Goal: Information Seeking & Learning: Learn about a topic

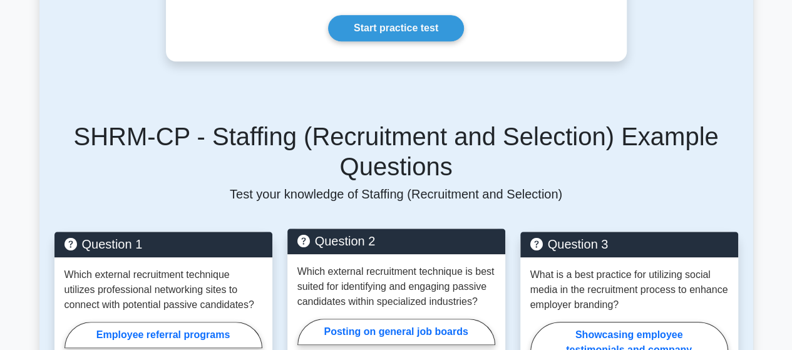
scroll to position [501, 0]
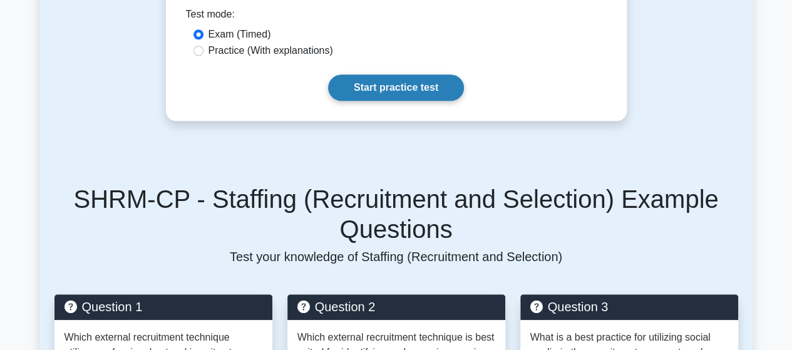
click at [446, 76] on link "Start practice test" at bounding box center [396, 87] width 136 height 26
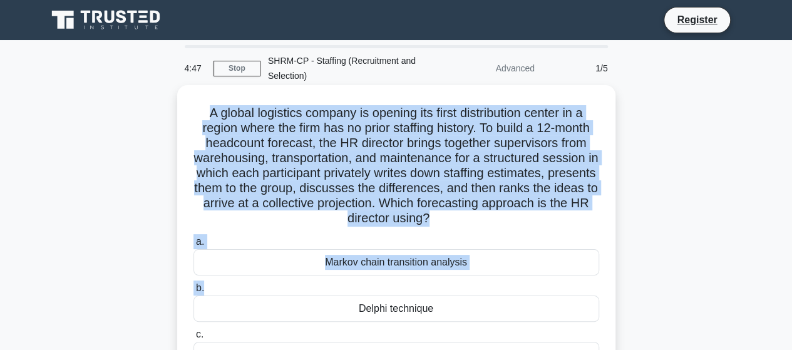
scroll to position [125, 0]
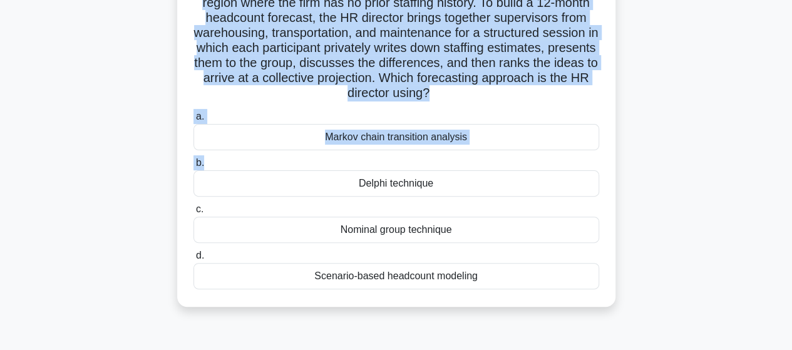
drag, startPoint x: 203, startPoint y: 116, endPoint x: 501, endPoint y: 277, distance: 338.6
click at [501, 277] on div "A global logistics company is opening its first distribution center in a region…" at bounding box center [396, 133] width 428 height 337
copy div "A global logistics company is opening its first distribution center in a region…"
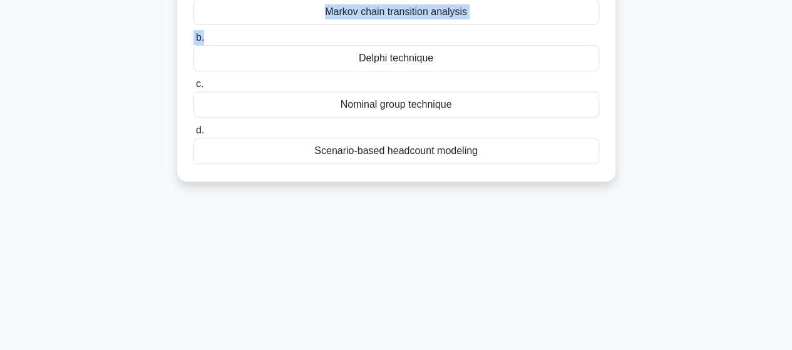
click at [414, 133] on label "d. Scenario-based headcount modeling" at bounding box center [396, 143] width 406 height 41
click at [193, 133] on input "d. Scenario-based headcount modeling" at bounding box center [193, 130] width 0 height 8
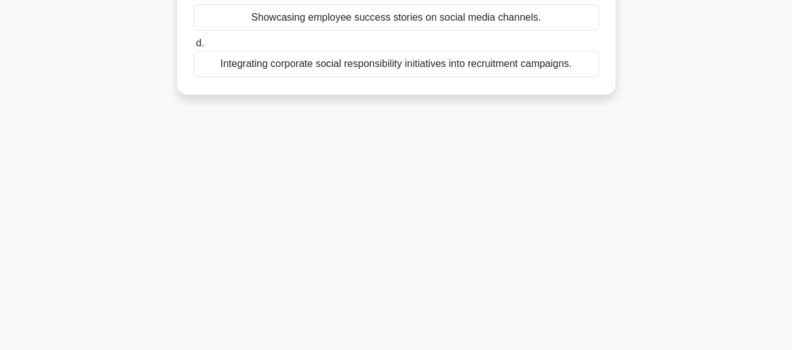
scroll to position [0, 0]
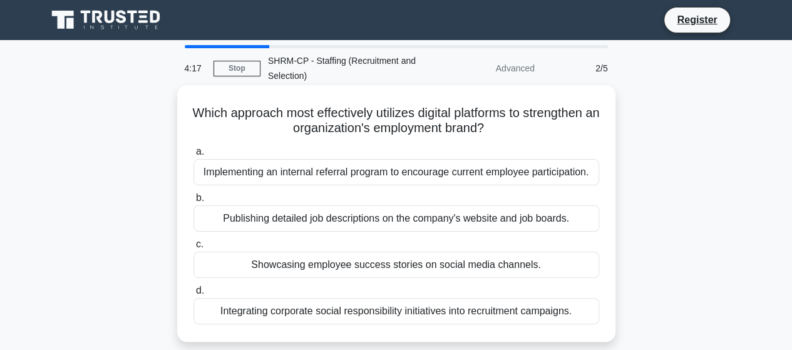
drag, startPoint x: 192, startPoint y: 112, endPoint x: 598, endPoint y: 307, distance: 451.4
click at [598, 307] on div "Which approach most effectively utilizes digital platforms to strengthen an org…" at bounding box center [396, 213] width 428 height 247
copy div "Which approach most effectively utilizes digital platforms to strengthen an org…"
click at [374, 183] on div "Implementing an internal referral program to encourage current employee partici…" at bounding box center [396, 172] width 406 height 26
click at [193, 156] on input "a. Implementing an internal referral program to encourage current employee part…" at bounding box center [193, 152] width 0 height 8
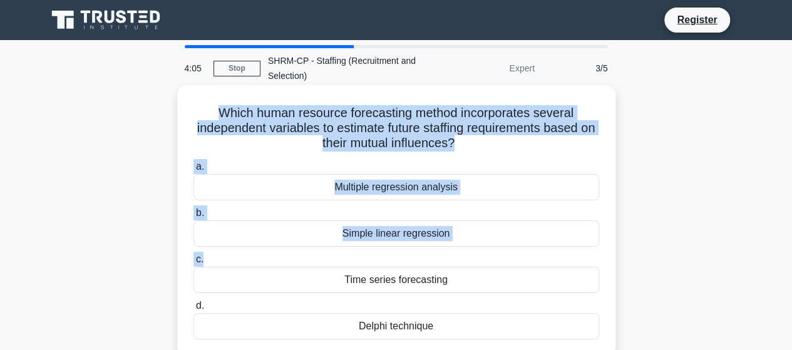
scroll to position [125, 0]
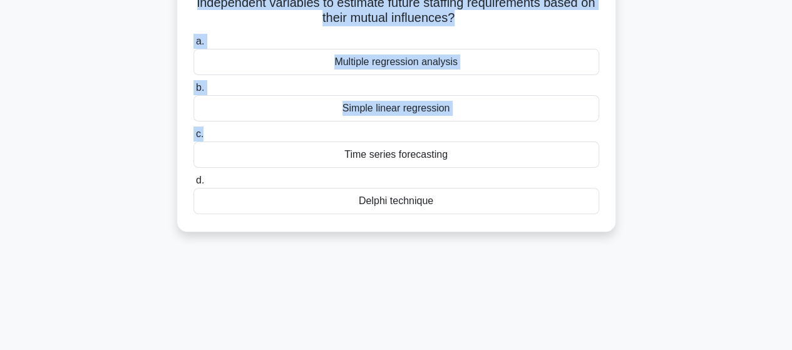
drag, startPoint x: 220, startPoint y: 112, endPoint x: 465, endPoint y: 220, distance: 267.1
click at [465, 220] on div "Which human resource forecasting method incorporates several independent variab…" at bounding box center [396, 96] width 428 height 262
copy div "Which human resource forecasting method incorporates several independent variab…"
click at [347, 98] on div "Simple linear regression" at bounding box center [396, 108] width 406 height 26
click at [193, 92] on input "b. Simple linear regression" at bounding box center [193, 88] width 0 height 8
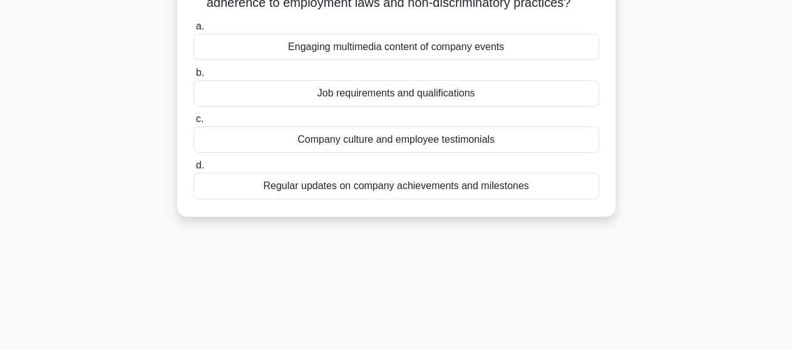
drag, startPoint x: 209, startPoint y: 113, endPoint x: 536, endPoint y: 203, distance: 339.6
click at [536, 203] on div "What should be emphasized in a social media recruitment post to ensure adherenc…" at bounding box center [396, 88] width 428 height 247
copy div "What should be emphasized in a social media recruitment post to ensure adherenc…"
click at [483, 59] on div "Engaging multimedia content of company events" at bounding box center [396, 47] width 406 height 26
click at [193, 31] on input "a. Engaging multimedia content of company events" at bounding box center [193, 27] width 0 height 8
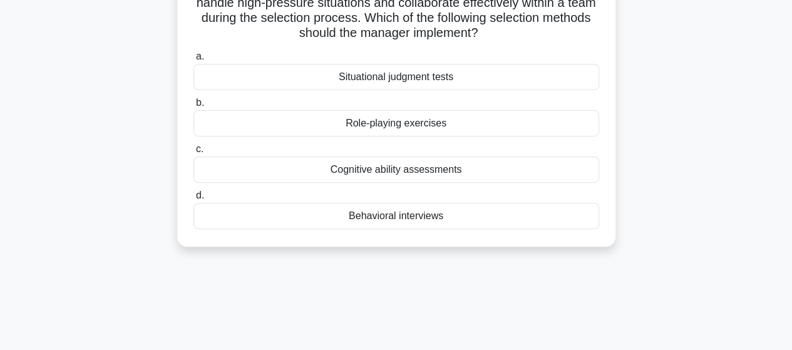
drag, startPoint x: 205, startPoint y: 113, endPoint x: 461, endPoint y: 226, distance: 279.7
click at [461, 226] on div "A human resources manager wants to assess a candidate’s ability to handle high-…" at bounding box center [396, 103] width 428 height 277
copy div "A human resources manager wants to assess a candidate’s ability to handle high-…"
click at [386, 77] on div "Situational judgment tests" at bounding box center [396, 77] width 406 height 26
click at [193, 61] on input "a. Situational judgment tests" at bounding box center [193, 57] width 0 height 8
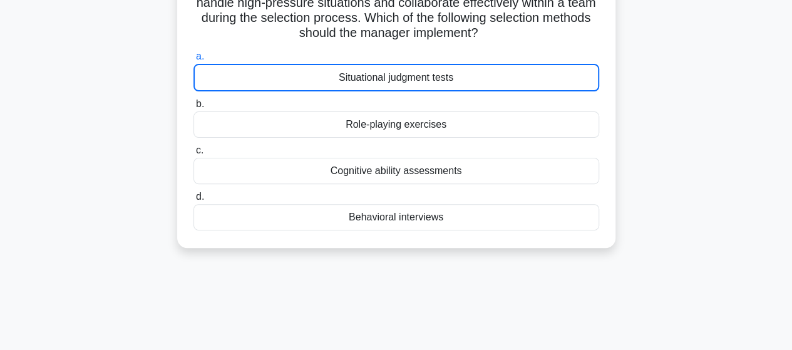
scroll to position [63, 0]
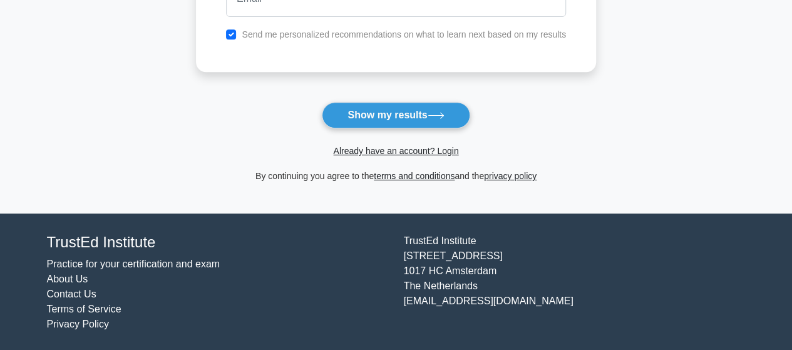
scroll to position [27, 0]
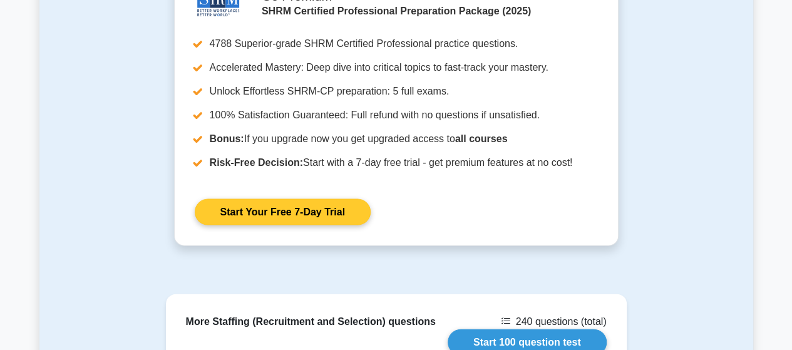
scroll to position [1440, 0]
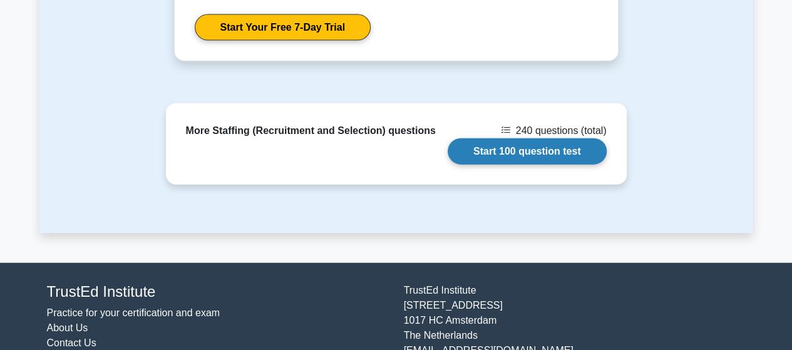
click at [470, 138] on link "Start 100 question test" at bounding box center [527, 151] width 159 height 26
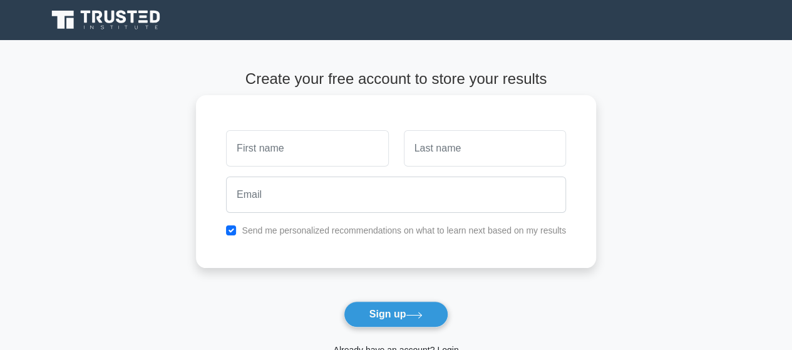
click at [339, 148] on input "text" at bounding box center [307, 148] width 162 height 36
type input "[PERSON_NAME]"
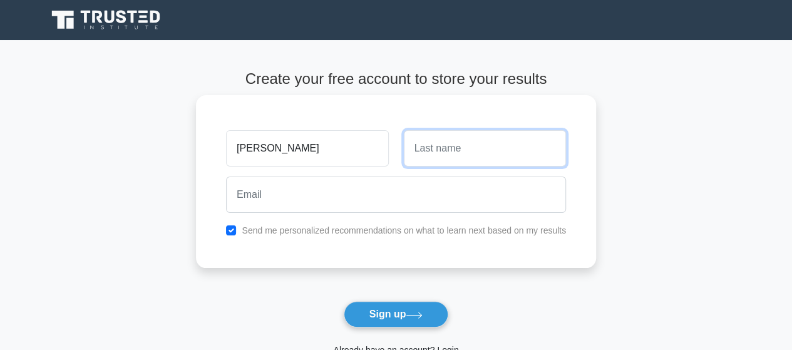
click at [434, 152] on input "text" at bounding box center [485, 148] width 162 height 36
type input "Mộc"
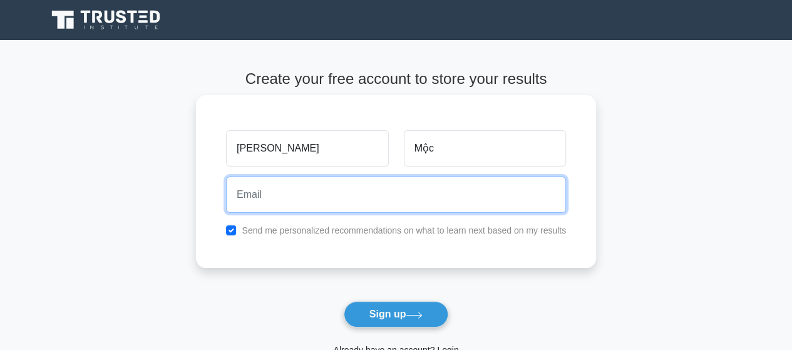
click at [433, 192] on input "email" at bounding box center [396, 195] width 340 height 36
type input "bichvan.hrneu@gmail.com"
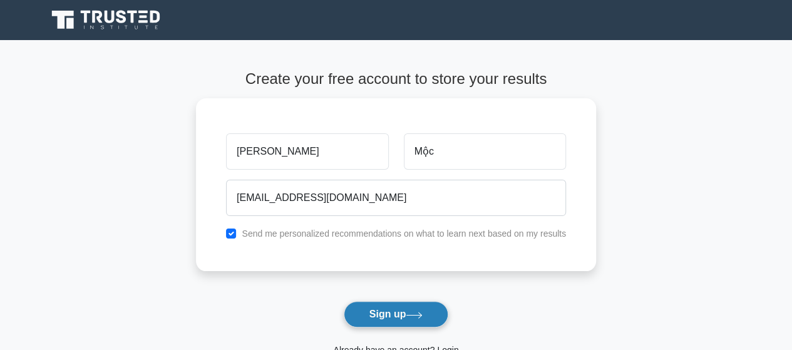
click at [399, 322] on button "Sign up" at bounding box center [396, 314] width 105 height 26
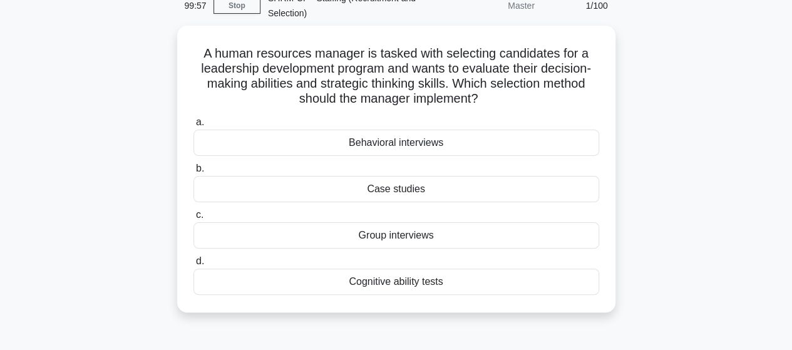
scroll to position [125, 0]
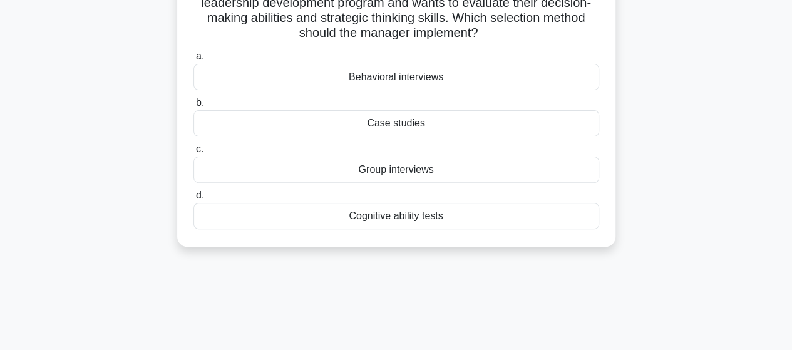
drag, startPoint x: 199, startPoint y: 115, endPoint x: 398, endPoint y: 168, distance: 205.6
click at [465, 270] on div "99:57 Stop SHRM-CP - Staffing (Recruitment and Selection) Master 1/100 A human …" at bounding box center [396, 233] width 714 height 626
copy div "A human resources manager is tasked with selecting candidates for a leadership …"
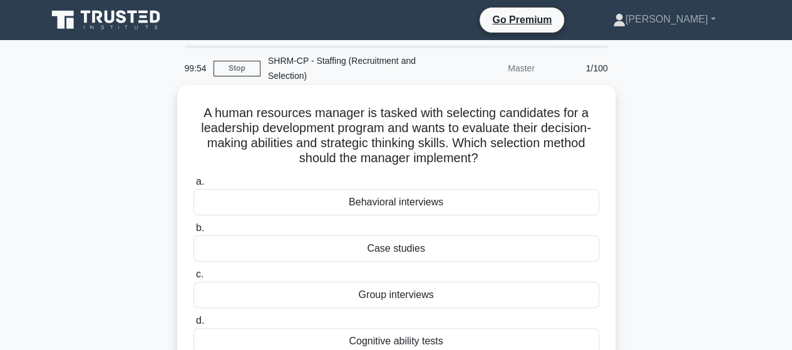
click at [280, 127] on h5 "A human resources manager is tasked with selecting candidates for a leadership …" at bounding box center [396, 135] width 408 height 61
click at [210, 115] on h5 "A human resources manager is tasked with selecting candidates for a leadership …" at bounding box center [396, 135] width 408 height 61
drag, startPoint x: 199, startPoint y: 110, endPoint x: 500, endPoint y: 162, distance: 305.6
click at [500, 162] on h5 "A human resources manager is tasked with selecting candidates for a leadership …" at bounding box center [396, 135] width 408 height 61
click at [462, 210] on div "Behavioral interviews" at bounding box center [396, 202] width 406 height 26
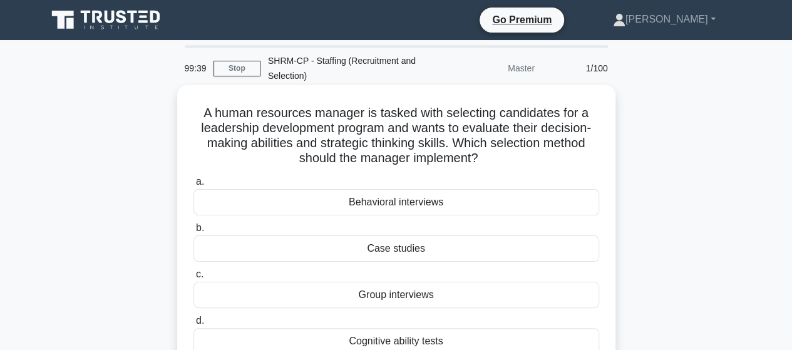
click at [193, 186] on input "a. Behavioral interviews" at bounding box center [193, 182] width 0 height 8
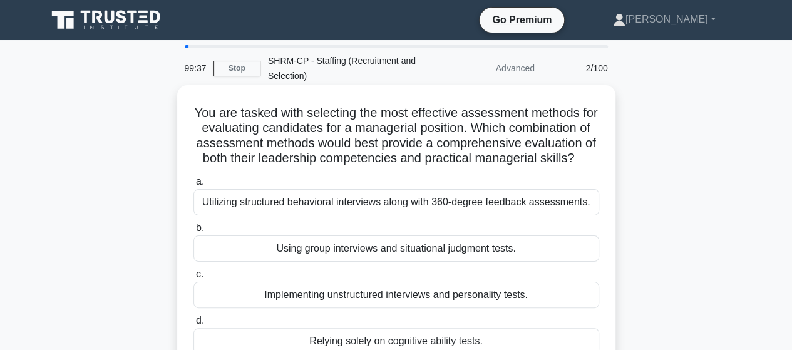
drag, startPoint x: 203, startPoint y: 110, endPoint x: 607, endPoint y: 172, distance: 409.2
click at [607, 172] on div "You are tasked with selecting the most effective assessment methods for evaluat…" at bounding box center [396, 228] width 428 height 277
click at [538, 215] on div "Utilizing structured behavioral interviews along with 360-degree feedback asses…" at bounding box center [396, 202] width 406 height 26
click at [193, 186] on input "a. Utilizing structured behavioral interviews along with 360-degree feedback as…" at bounding box center [193, 182] width 0 height 8
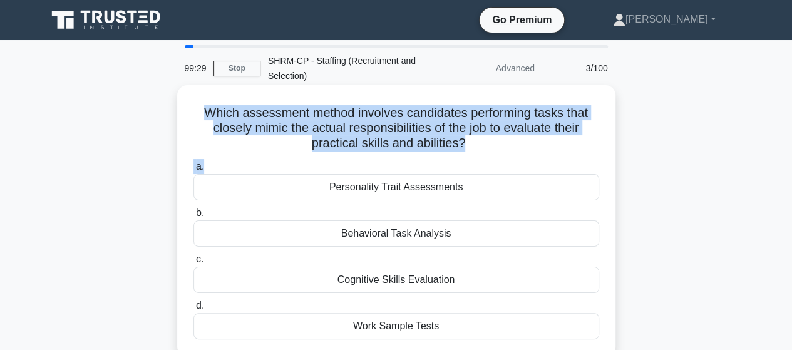
drag, startPoint x: 203, startPoint y: 115, endPoint x: 525, endPoint y: 162, distance: 325.2
click at [525, 162] on div "Which assessment method involves candidates performing tasks that closely mimic…" at bounding box center [396, 221] width 428 height 262
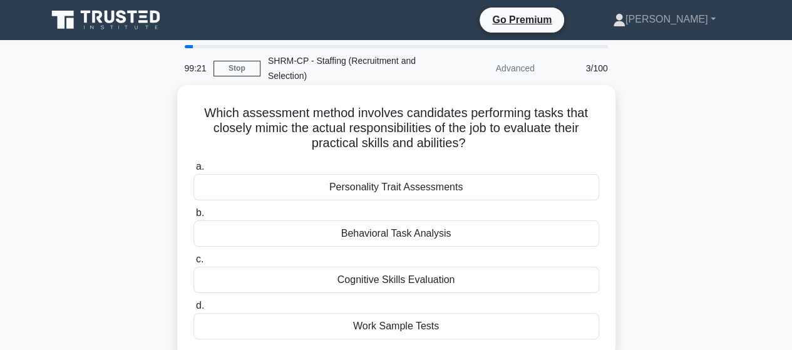
click at [468, 198] on div "Personality Trait Assessments" at bounding box center [396, 187] width 406 height 26
click at [193, 171] on input "a. Personality Trait Assessments" at bounding box center [193, 167] width 0 height 8
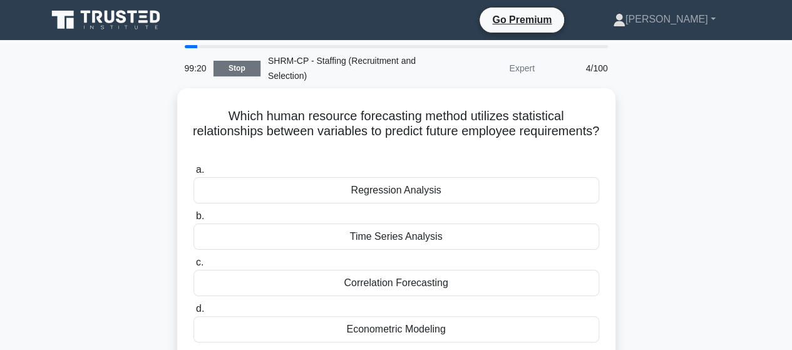
click at [222, 69] on link "Stop" at bounding box center [236, 69] width 47 height 16
